Goal: Task Accomplishment & Management: Use online tool/utility

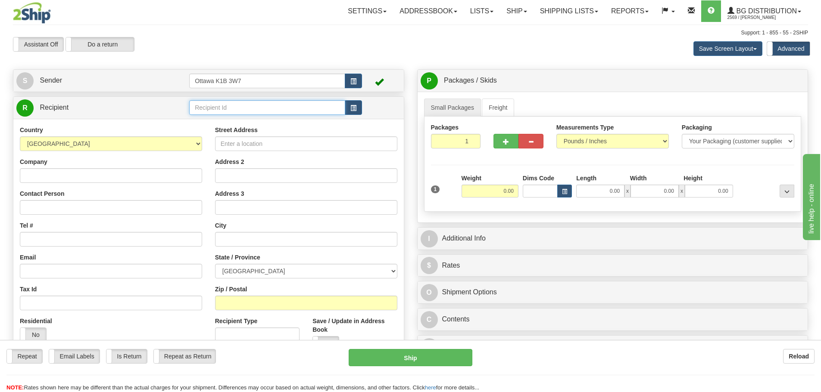
click at [244, 106] on input "text" at bounding box center [267, 107] width 156 height 15
type input "60117"
click at [255, 58] on div "Assistant On Assistant Off Do a return Do a return Previous Next Save Screen La…" at bounding box center [410, 48] width 808 height 23
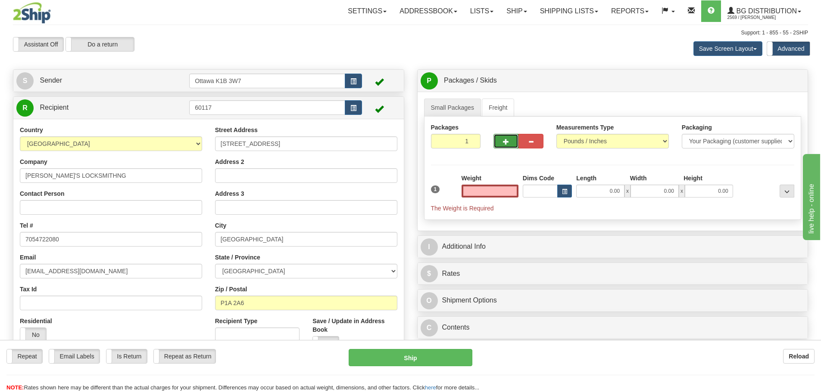
type input "0.00"
click at [503, 146] on button "button" at bounding box center [505, 141] width 25 height 15
type input "2"
click at [782, 86] on label "Pack / Skid Level Pack.." at bounding box center [779, 81] width 49 height 13
radio input "true"
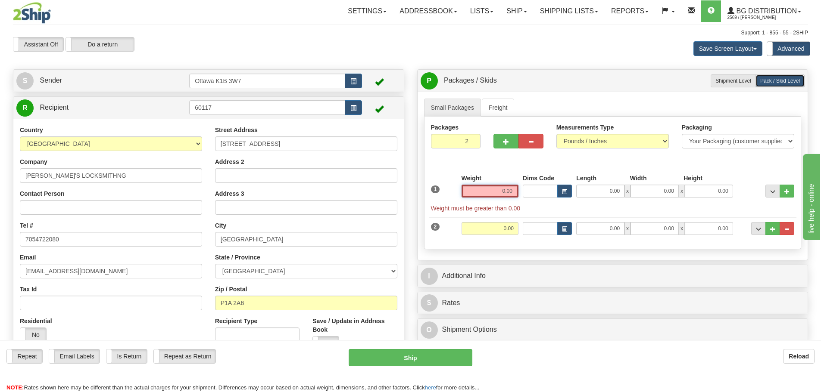
click at [491, 195] on input "0.00" at bounding box center [489, 191] width 57 height 13
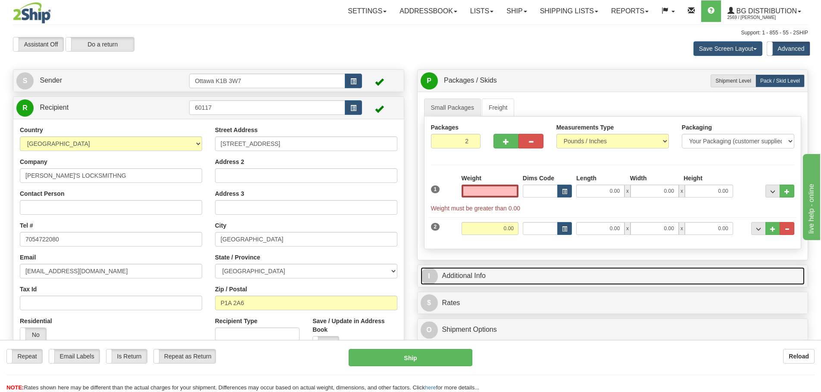
type input "0.00"
click at [482, 272] on link "I Additional Info" at bounding box center [612, 277] width 384 height 18
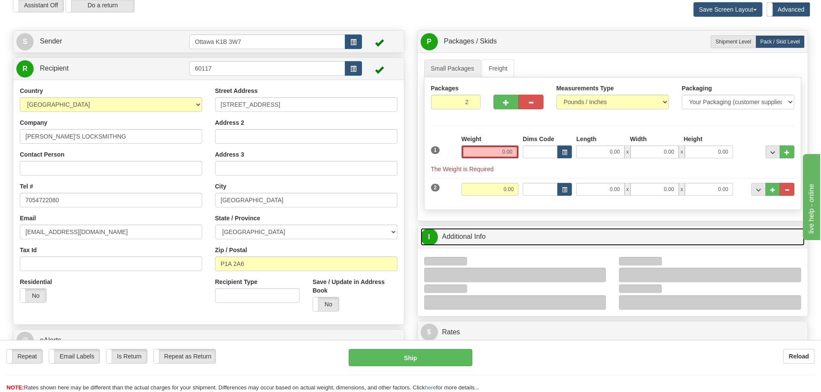
scroll to position [43, 0]
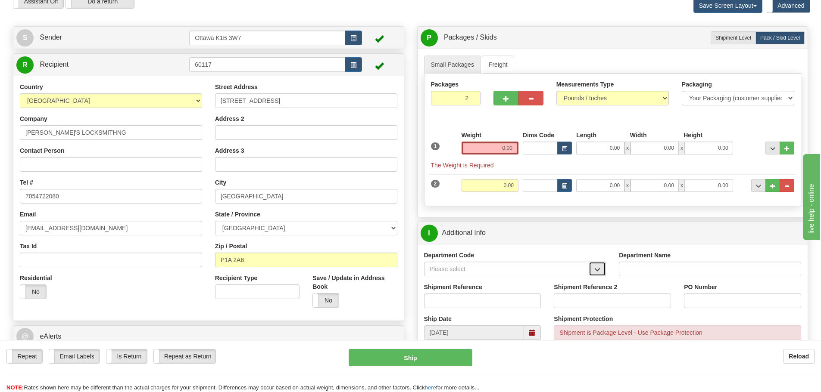
click at [601, 271] on button "button" at bounding box center [596, 269] width 17 height 15
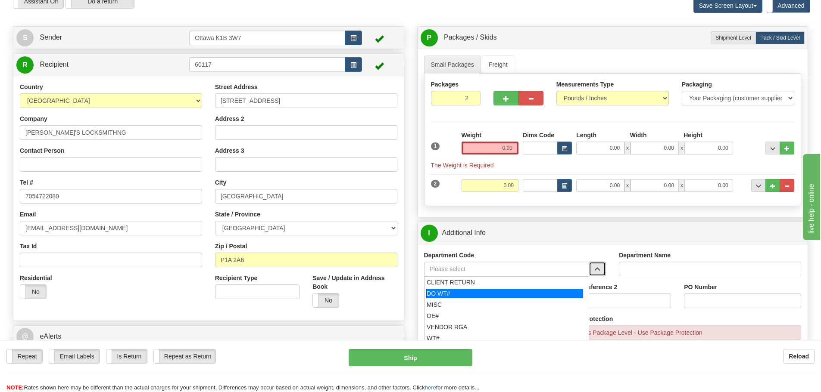
click at [462, 297] on div "DO WT#" at bounding box center [504, 293] width 157 height 9
type input "DO WT#"
type input "DIRECT ORDERS"
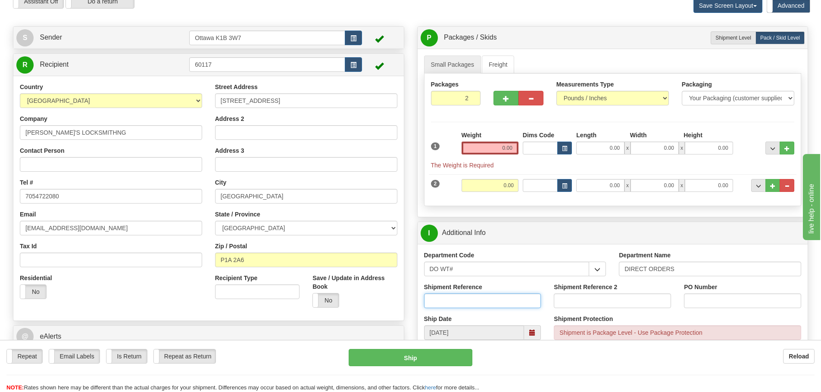
click at [459, 304] on input "Shipment Reference" at bounding box center [482, 301] width 117 height 15
type input "167889-00"
click at [703, 297] on input "PO Number" at bounding box center [742, 301] width 117 height 15
type input "PO002410"
click at [504, 242] on div "I Additional Info" at bounding box center [612, 233] width 390 height 22
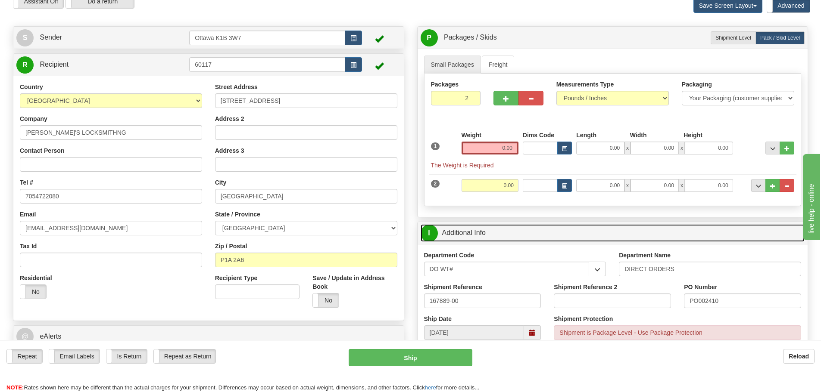
click at [504, 233] on link "I Additional Info" at bounding box center [612, 233] width 384 height 18
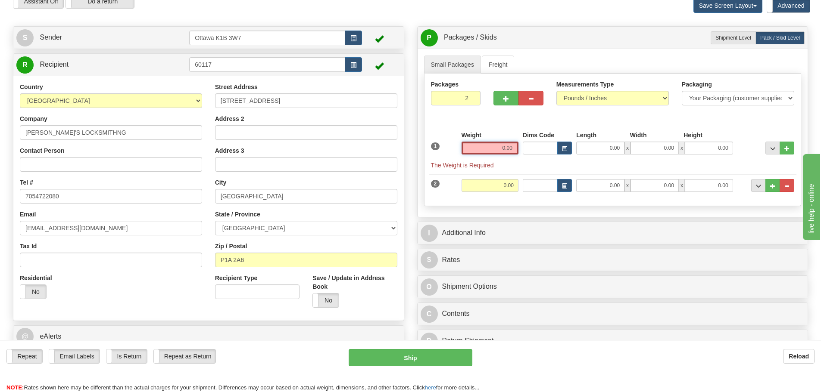
click at [481, 151] on input "0.00" at bounding box center [489, 148] width 57 height 13
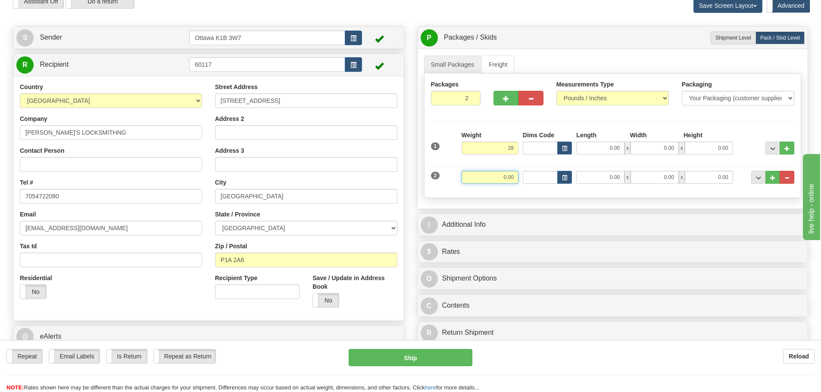
type input "28.00"
click at [505, 174] on input "0.00" at bounding box center [489, 177] width 57 height 13
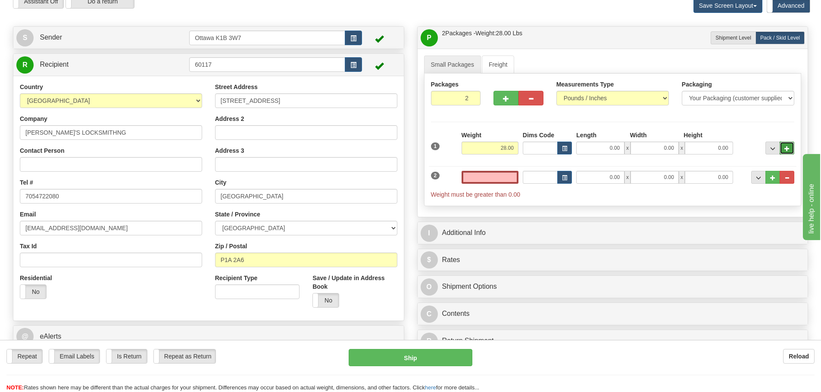
type input "0.00"
click at [786, 147] on span "..." at bounding box center [786, 148] width 5 height 5
type input "3"
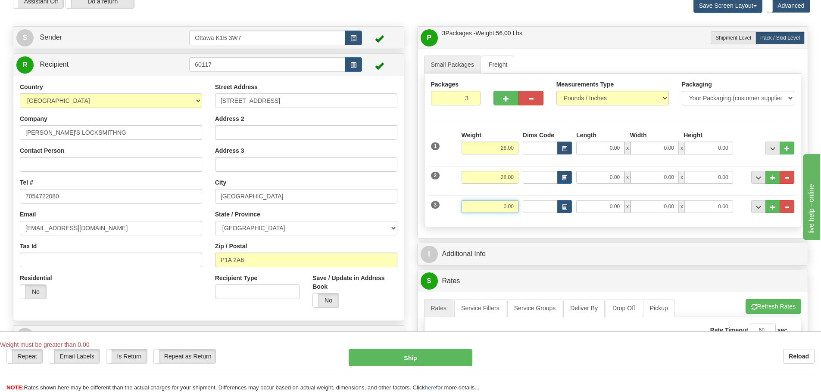
click at [494, 209] on input "0.00" at bounding box center [489, 206] width 57 height 13
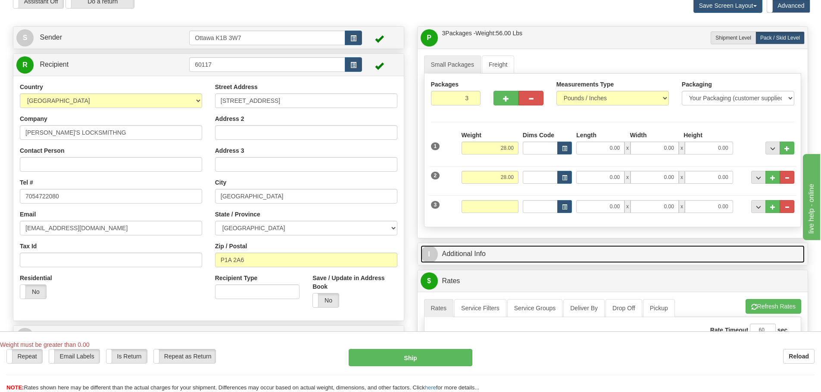
type input "0.00"
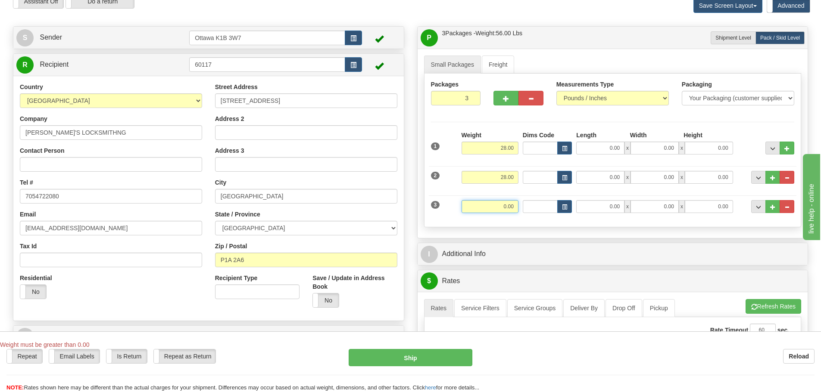
click at [503, 205] on input "0.00" at bounding box center [489, 206] width 57 height 13
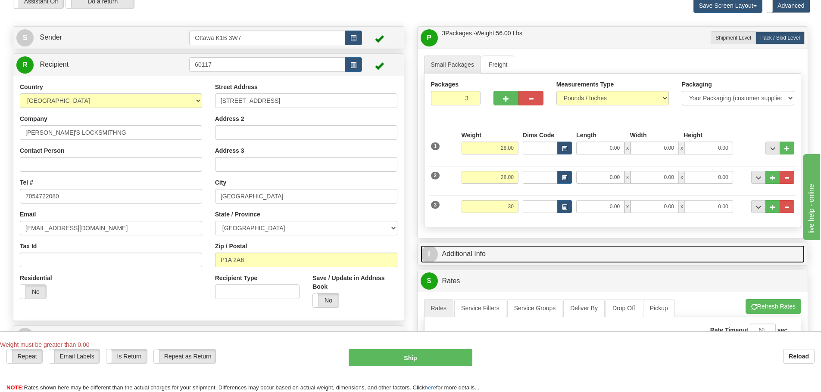
type input "30.00"
click at [637, 252] on link "I Additional Info" at bounding box center [612, 255] width 384 height 18
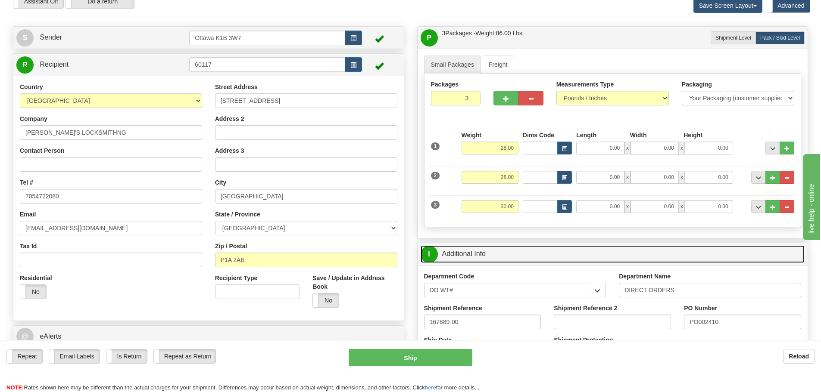
click at [599, 252] on link "I Additional Info" at bounding box center [612, 255] width 384 height 18
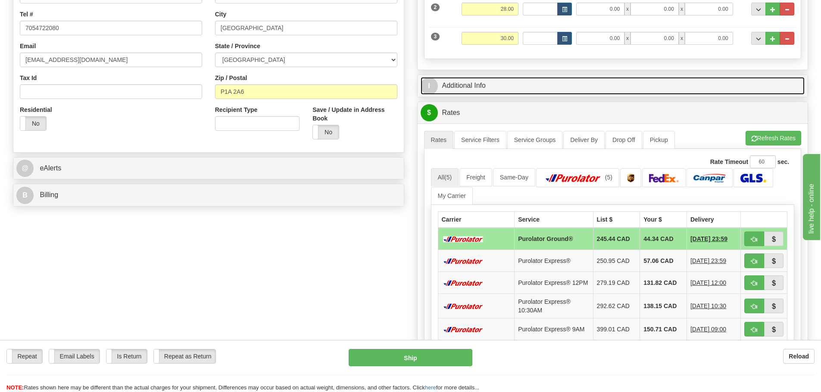
scroll to position [215, 0]
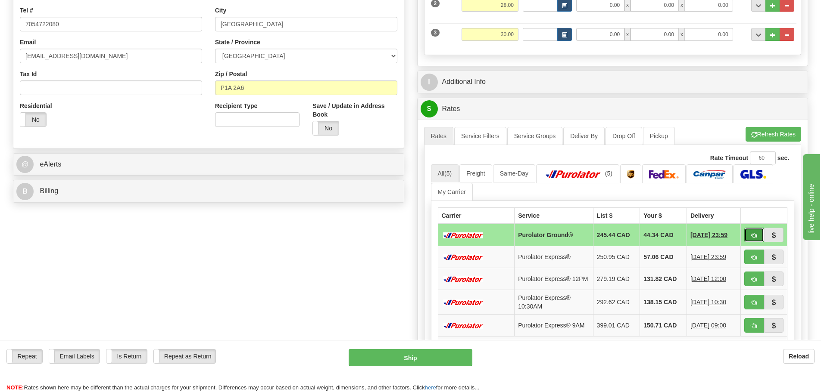
click at [749, 237] on button "button" at bounding box center [754, 235] width 20 height 15
type input "260"
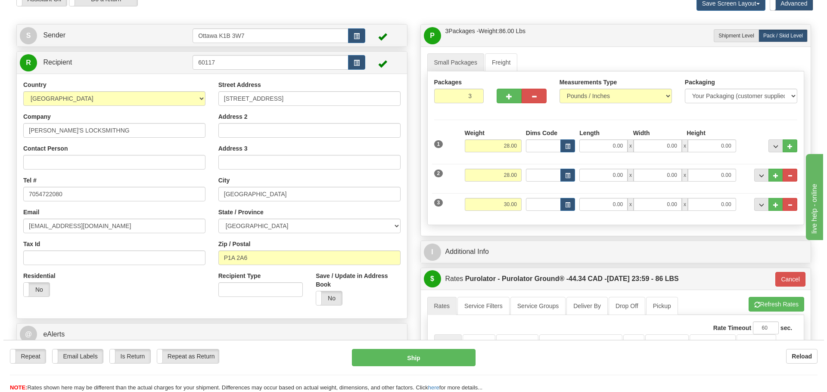
scroll to position [43, 0]
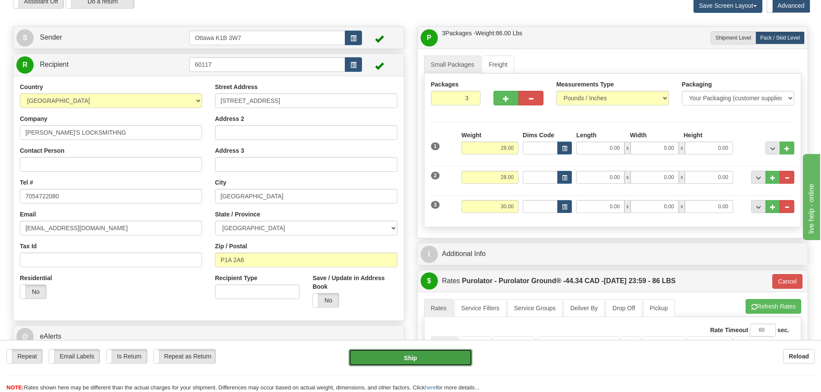
click at [444, 362] on button "Ship" at bounding box center [411, 357] width 124 height 17
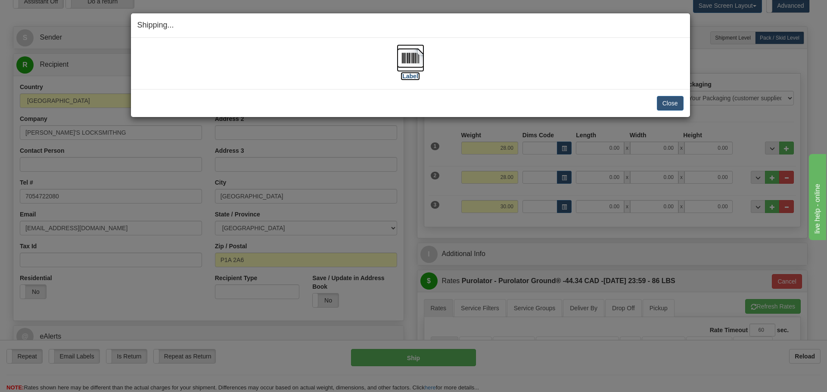
click at [413, 74] on label "[Label]" at bounding box center [411, 76] width 20 height 9
click at [668, 105] on button "Close" at bounding box center [670, 103] width 27 height 15
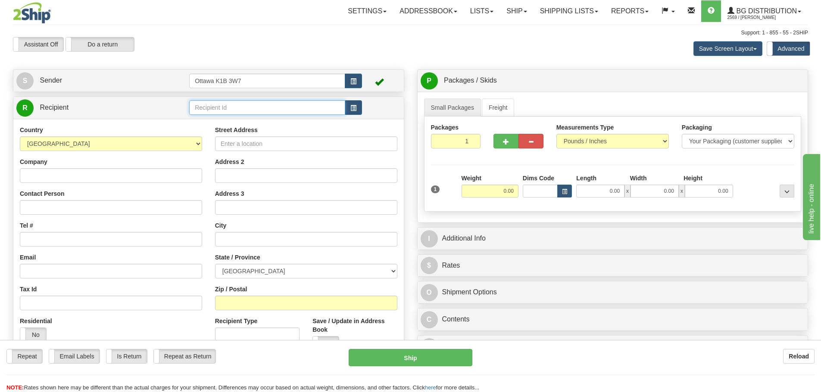
click at [241, 107] on input "text" at bounding box center [267, 107] width 156 height 15
type input "1186"
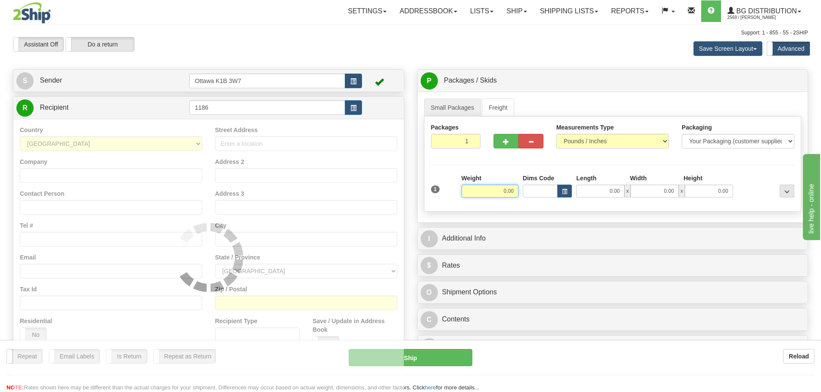
click at [281, 55] on div "Assistant On Assistant Off Do a return Do a return Previous Next Save Screen La…" at bounding box center [410, 48] width 808 height 23
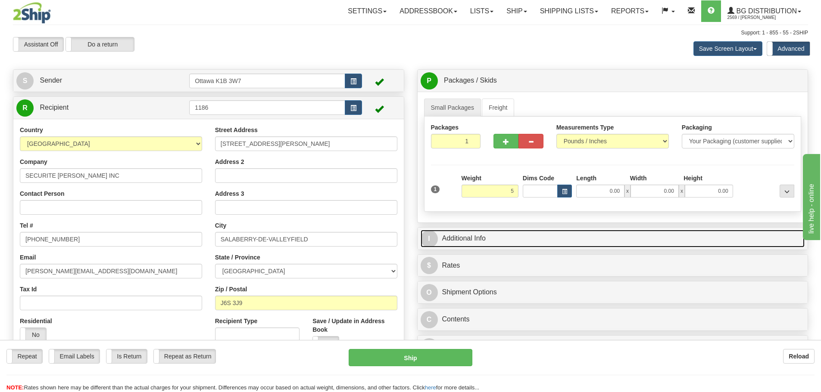
type input "5.00"
click at [554, 237] on link "I Additional Info" at bounding box center [612, 239] width 384 height 18
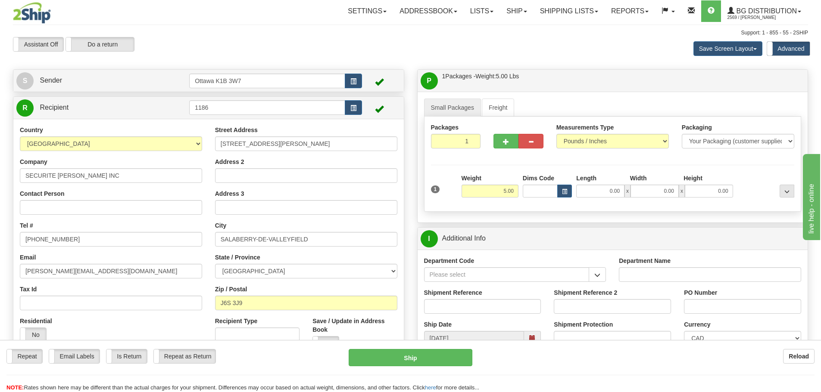
click at [602, 283] on div "Department Code" at bounding box center [514, 273] width 195 height 32
click at [597, 277] on span "button" at bounding box center [597, 276] width 6 height 6
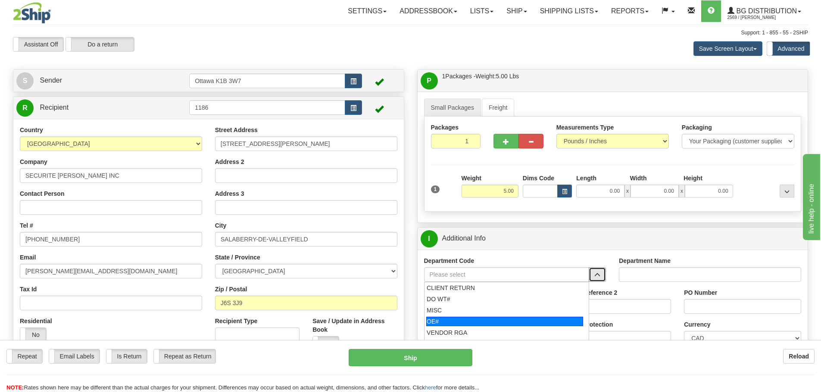
click at [464, 321] on div "OE#" at bounding box center [504, 321] width 157 height 9
type input "OE#"
type input "ORDERS"
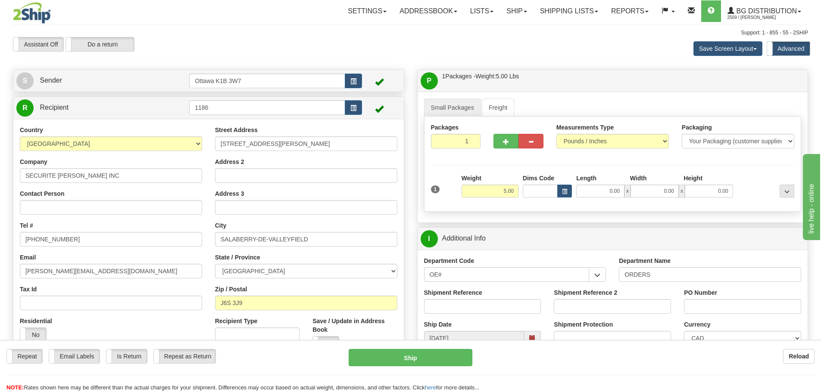
click at [453, 314] on div "Shipment Reference" at bounding box center [482, 305] width 130 height 32
click at [452, 313] on div "Shipment Reference" at bounding box center [482, 305] width 130 height 32
click at [451, 310] on input "Shipment Reference" at bounding box center [482, 306] width 117 height 15
type input "10204197-00"
click at [694, 303] on input "PO Number" at bounding box center [742, 306] width 117 height 15
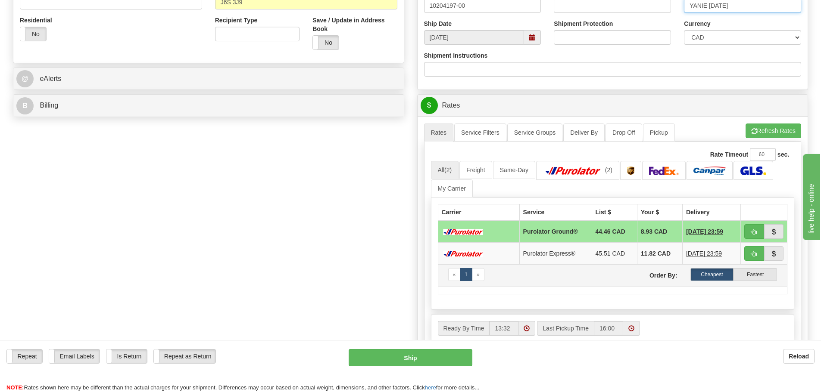
scroll to position [302, 0]
type input "YANIE [DATE]"
click at [752, 235] on button "button" at bounding box center [754, 231] width 20 height 15
type input "260"
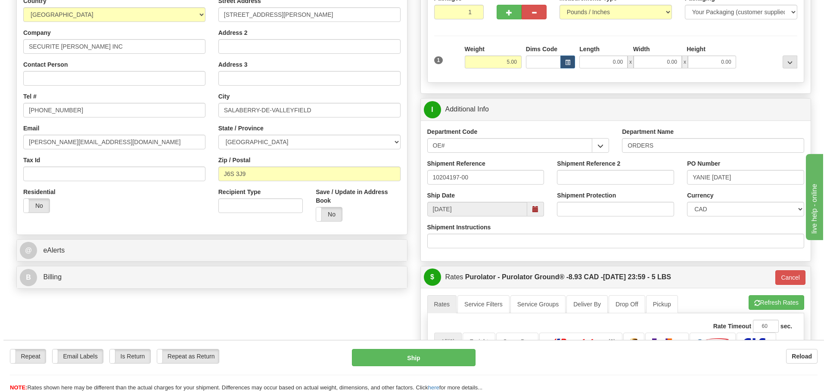
scroll to position [86, 0]
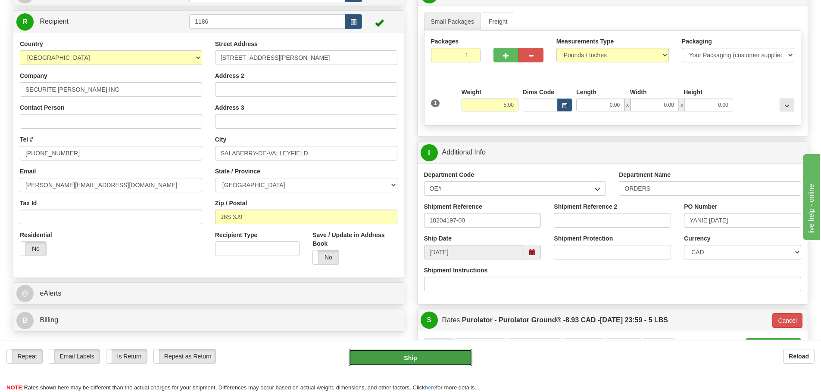
click at [420, 361] on button "Ship" at bounding box center [411, 357] width 124 height 17
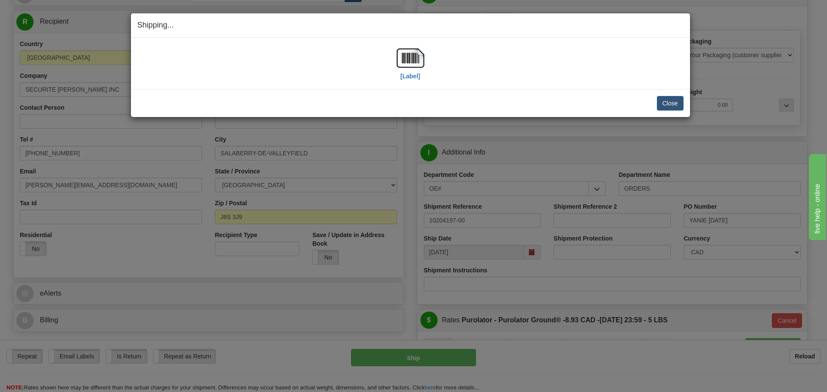
click at [417, 81] on div "[Label]" at bounding box center [411, 63] width 28 height 38
click at [417, 79] on label "[Label]" at bounding box center [411, 76] width 20 height 9
click at [668, 104] on button "Close" at bounding box center [670, 103] width 27 height 15
